Goal: Find specific page/section: Find specific page/section

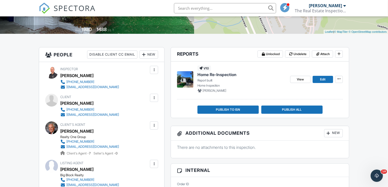
scroll to position [85, 0]
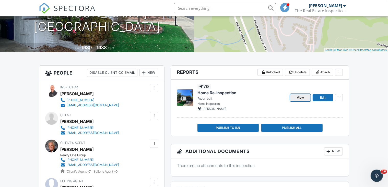
click at [304, 96] on span "View" at bounding box center [300, 97] width 7 height 5
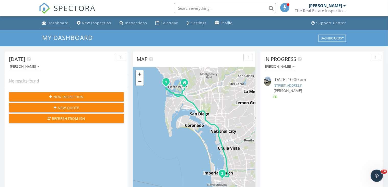
click at [52, 23] on div "Dashboard" at bounding box center [58, 22] width 21 height 5
click at [302, 84] on link "[STREET_ADDRESS]" at bounding box center [288, 85] width 29 height 5
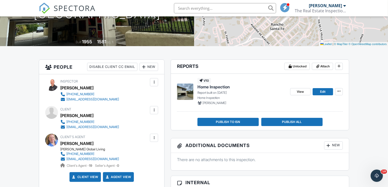
scroll to position [93, 0]
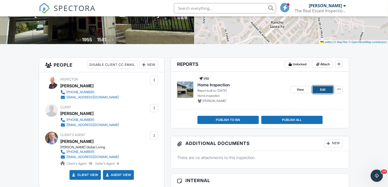
click at [322, 88] on span "Edit" at bounding box center [323, 89] width 5 height 5
